Goal: Transaction & Acquisition: Book appointment/travel/reservation

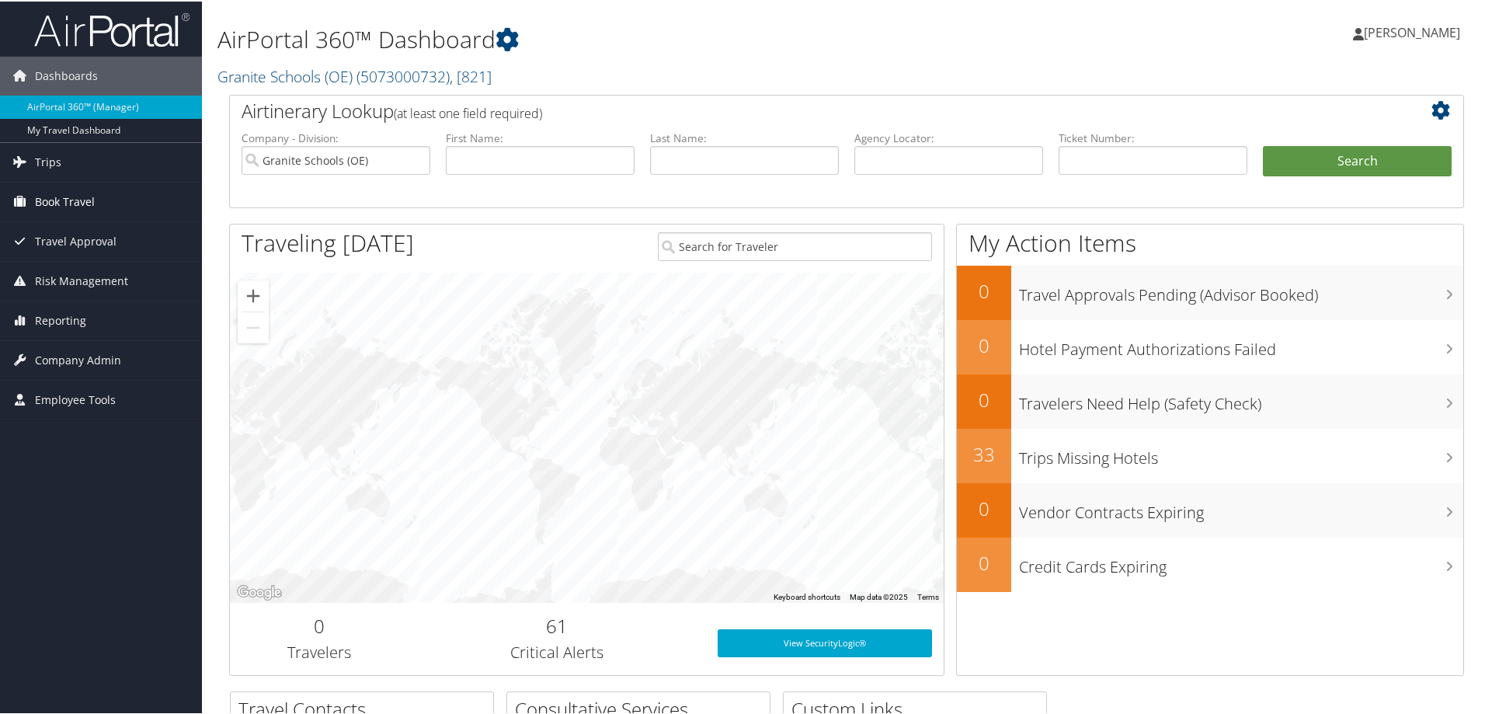
click at [79, 200] on span "Book Travel" at bounding box center [65, 200] width 60 height 39
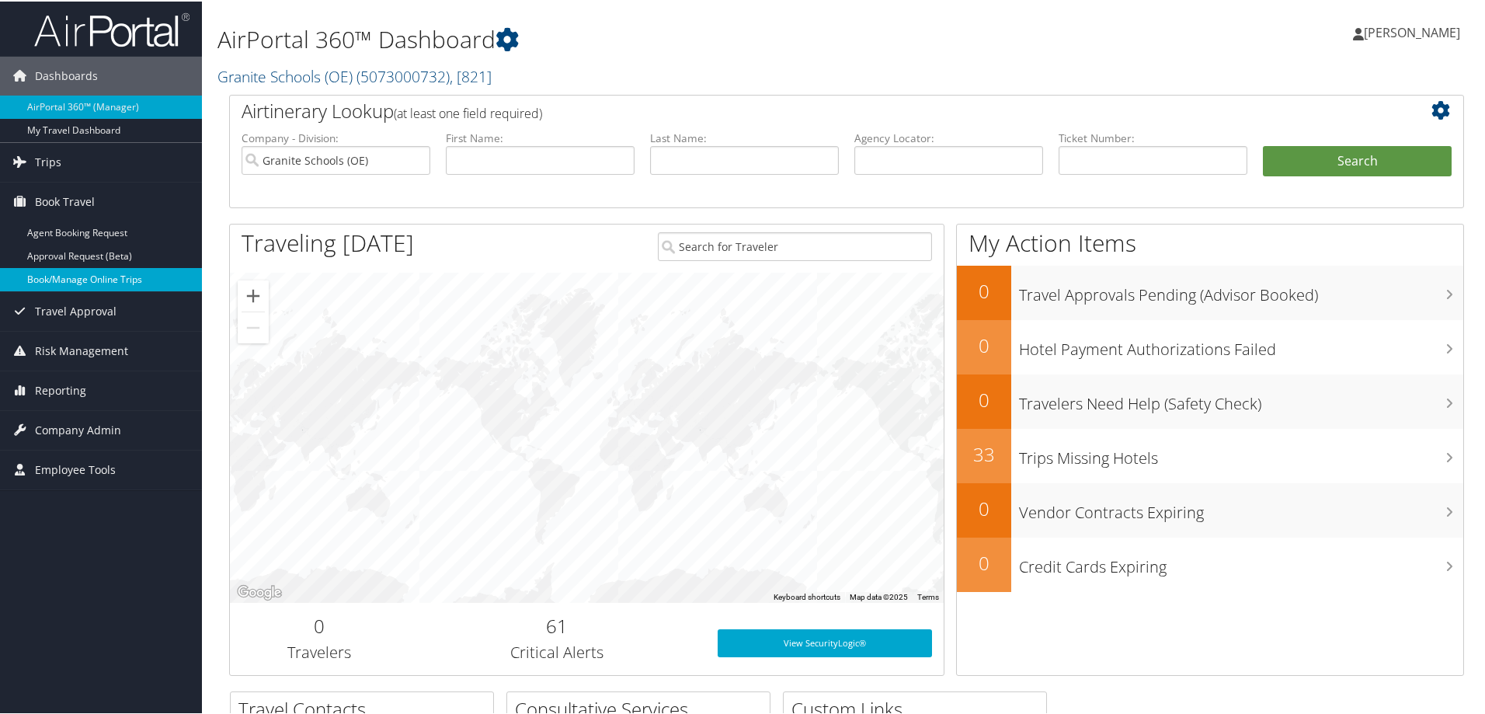
click at [90, 273] on link "Book/Manage Online Trips" at bounding box center [101, 277] width 202 height 23
